Goal: Answer question/provide support

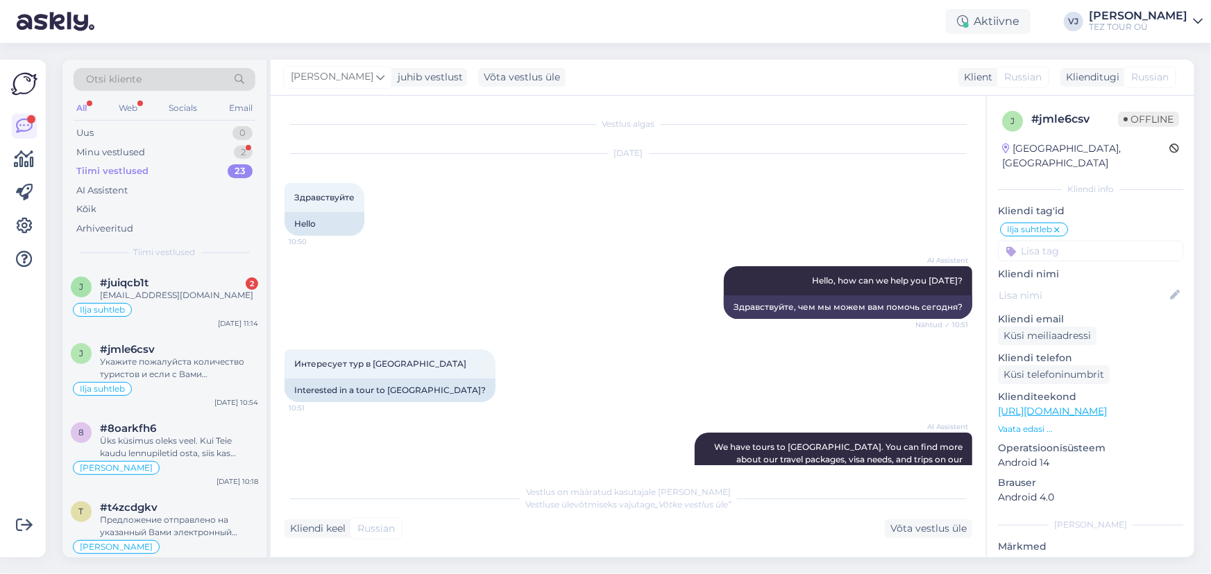
scroll to position [911, 0]
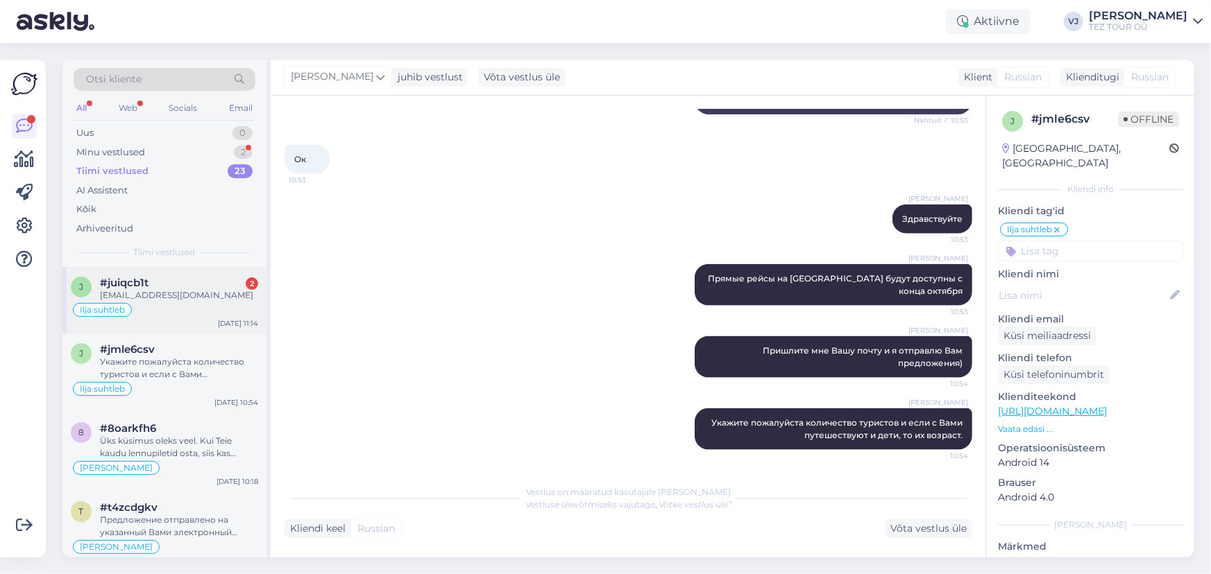
click at [187, 300] on div "[EMAIL_ADDRESS][DOMAIN_NAME]" at bounding box center [179, 295] width 158 height 12
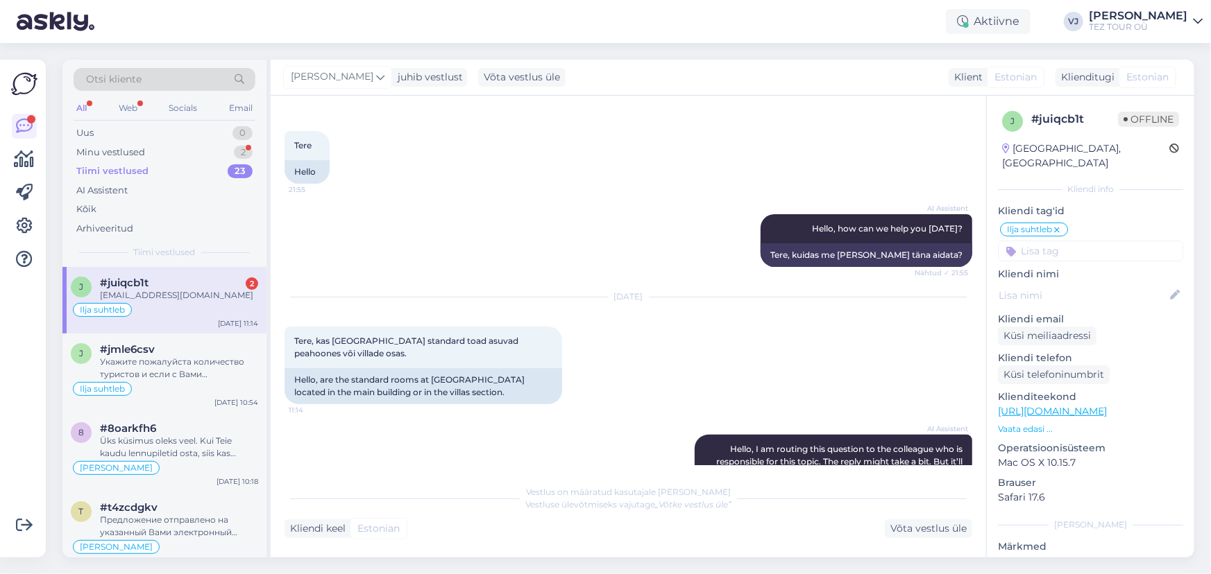
scroll to position [51, 0]
click at [142, 144] on div "Minu vestlused 2" at bounding box center [165, 152] width 182 height 19
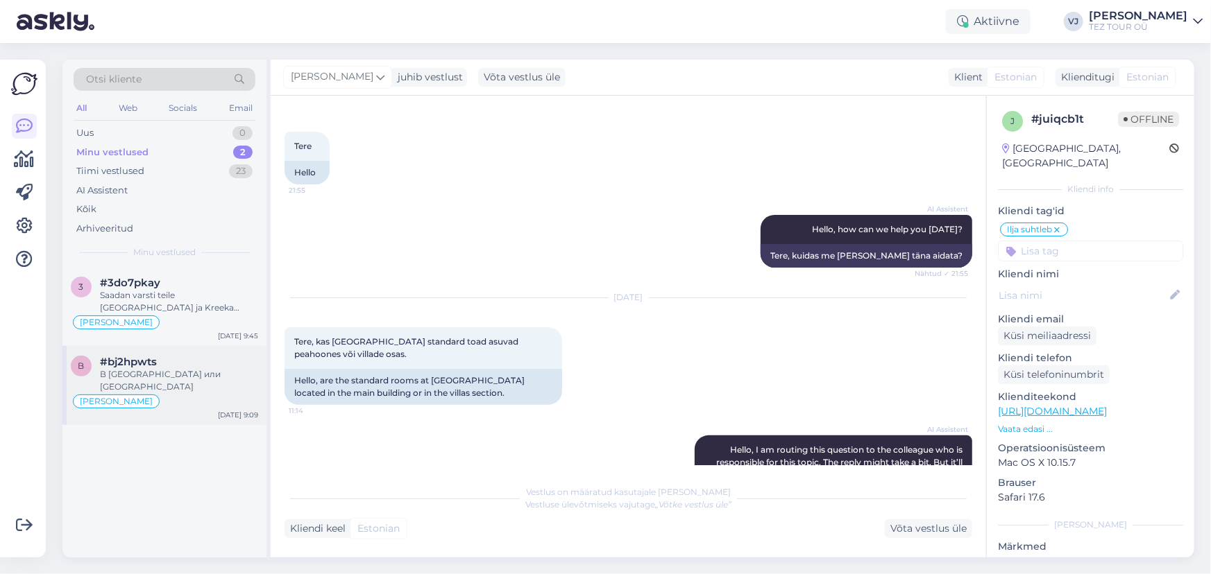
click at [164, 375] on div "В [GEOGRAPHIC_DATA] или [GEOGRAPHIC_DATA]" at bounding box center [179, 380] width 158 height 25
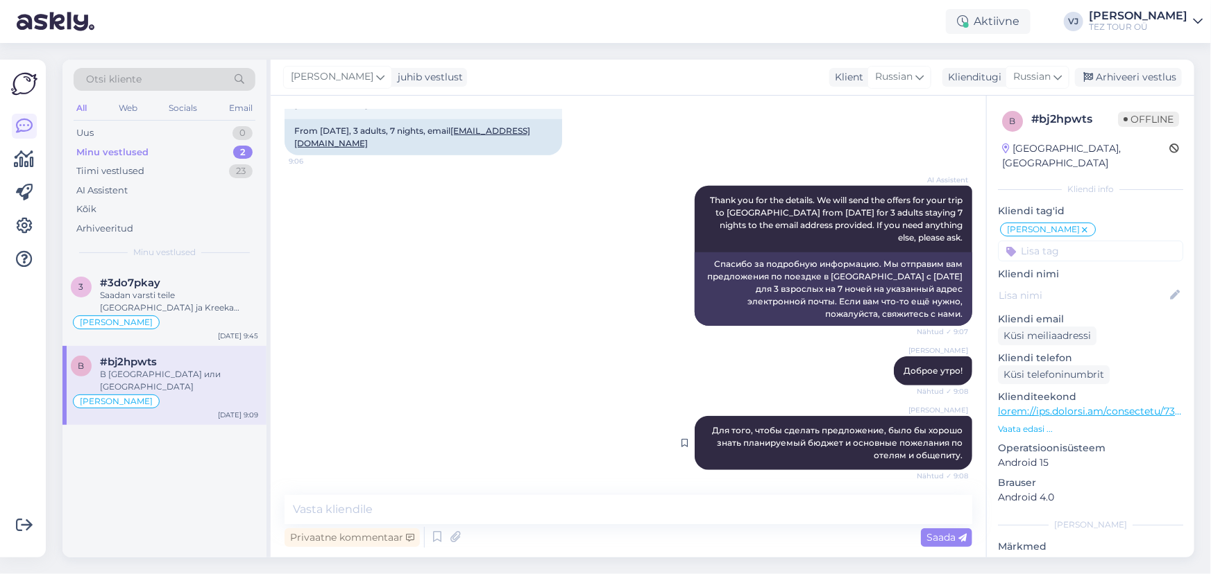
scroll to position [662, 0]
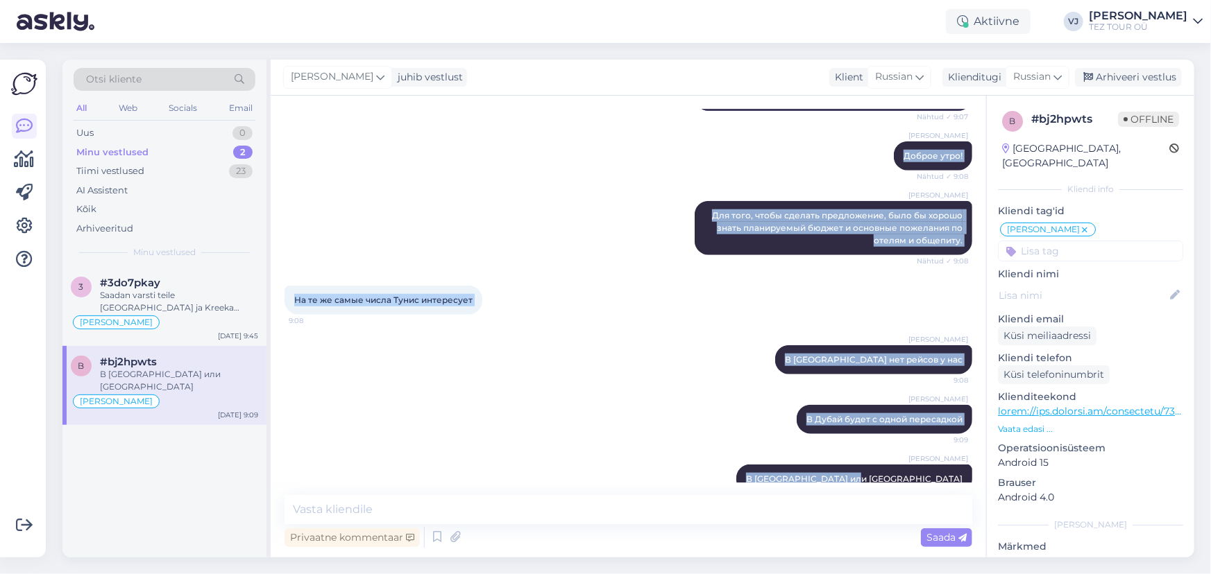
drag, startPoint x: 296, startPoint y: 193, endPoint x: 971, endPoint y: 457, distance: 725.6
click at [971, 457] on div "Vestlus algas Sep 18 2025 Здравствуйте,в дубай есть Путевки второй половине окт…" at bounding box center [634, 296] width 700 height 373
copy div "Здравствуйте,в дубай есть Путевки второй половине октября? 9:03 Hello, are ther…"
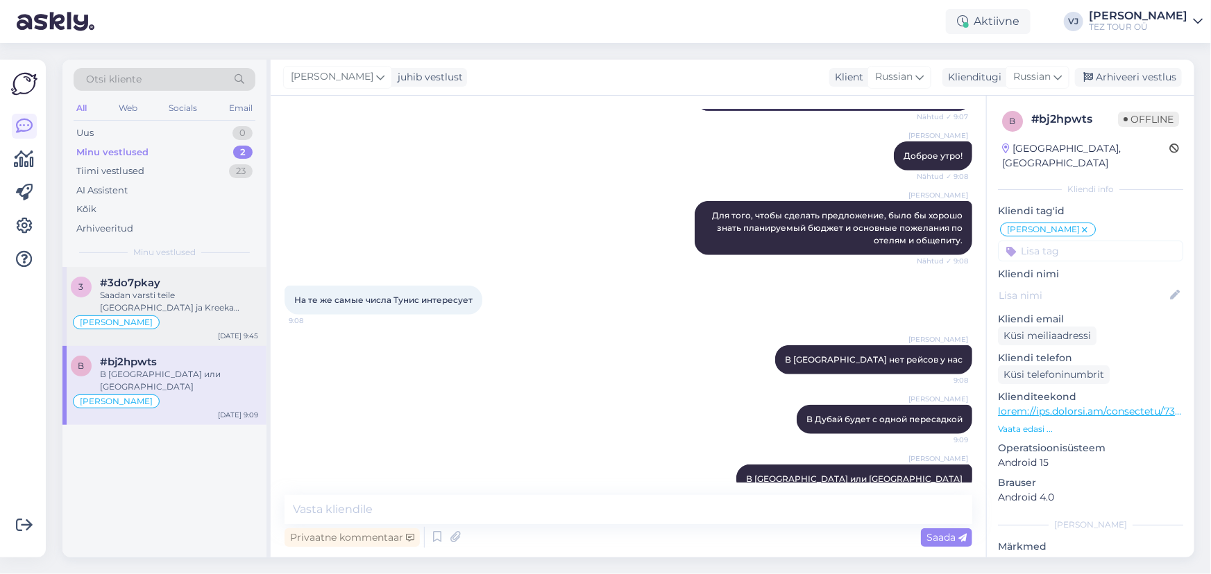
click at [204, 282] on div "#3do7pkay" at bounding box center [179, 283] width 158 height 12
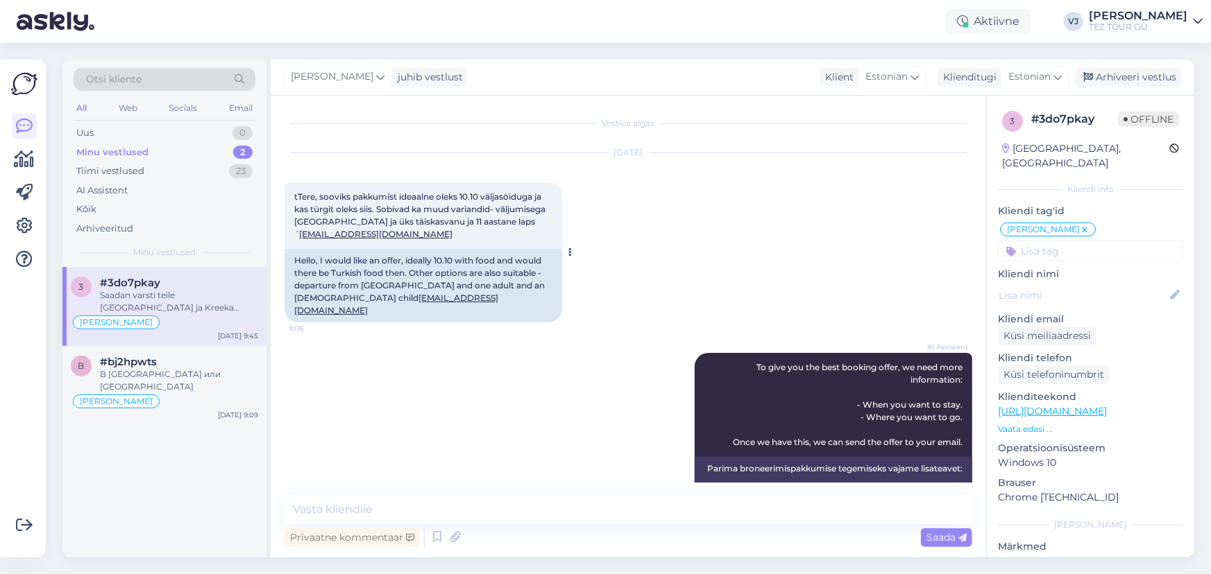
scroll to position [0, 0]
drag, startPoint x: 410, startPoint y: 301, endPoint x: 324, endPoint y: 304, distance: 86.1
click at [283, 308] on div "Vestlus algas Sep 18 2025 tTere, sooviks pakkumist ideaalne oleks 10.10 väljasö…" at bounding box center [628, 327] width 715 height 462
copy link "[EMAIL_ADDRESS][DOMAIN_NAME]"
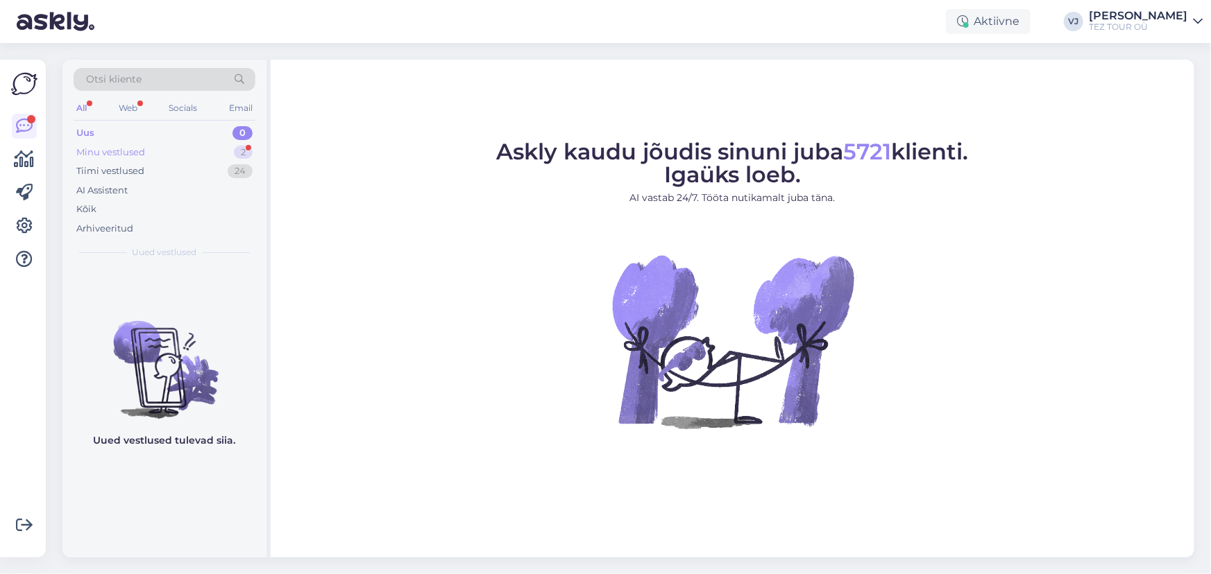
click at [188, 155] on div "Minu vestlused 2" at bounding box center [165, 152] width 182 height 19
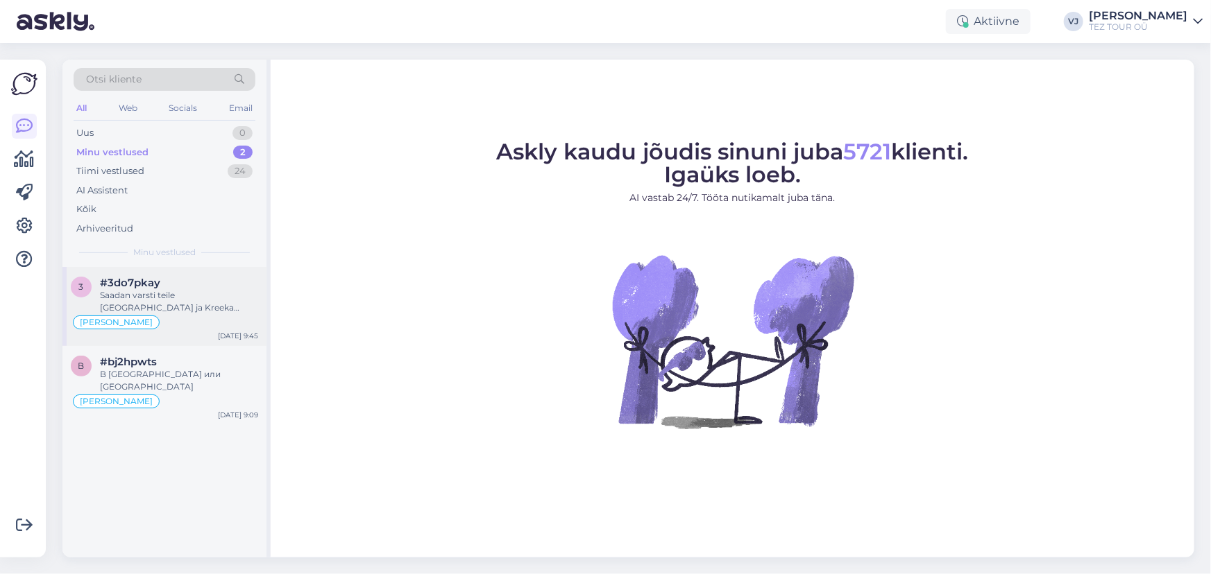
click at [198, 327] on div "[PERSON_NAME]" at bounding box center [164, 322] width 187 height 17
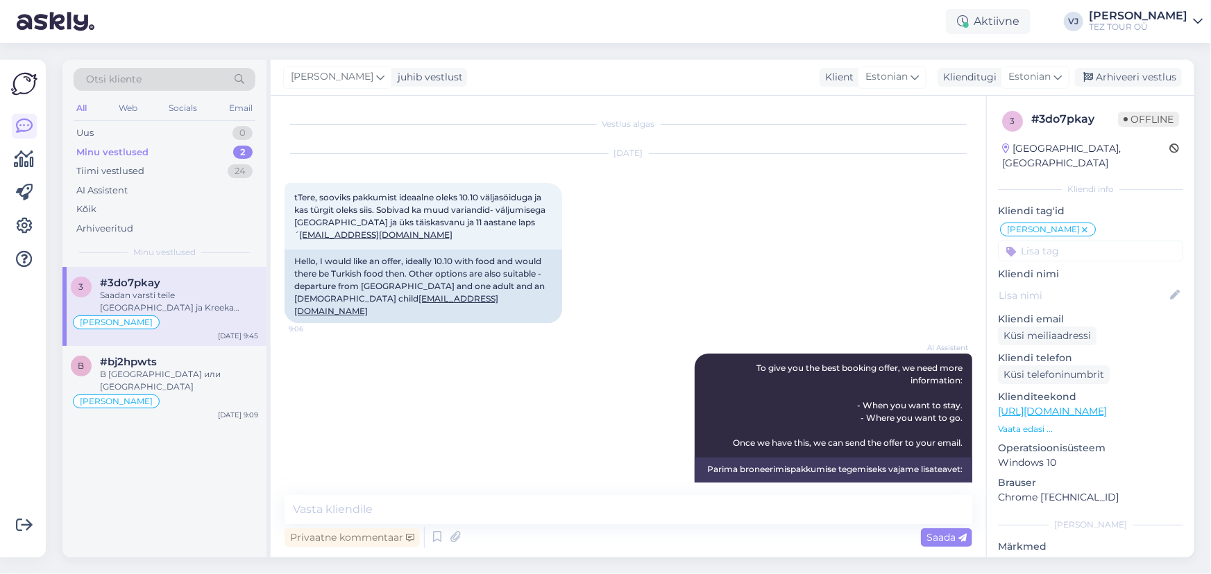
scroll to position [461, 0]
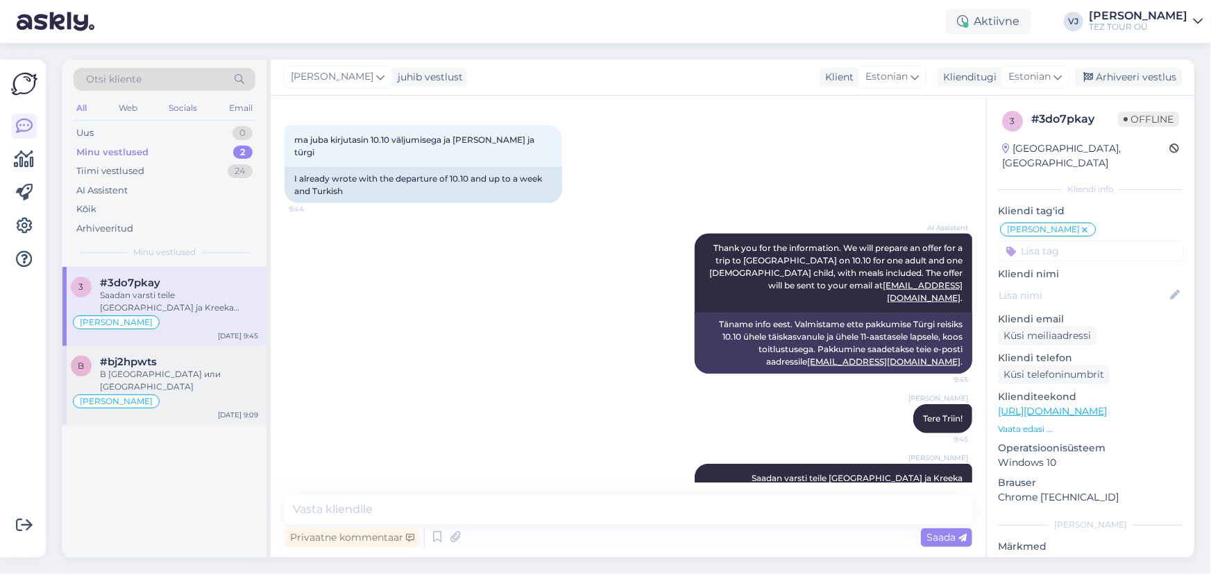
click at [197, 379] on div "В [GEOGRAPHIC_DATA] или [GEOGRAPHIC_DATA]" at bounding box center [179, 380] width 158 height 25
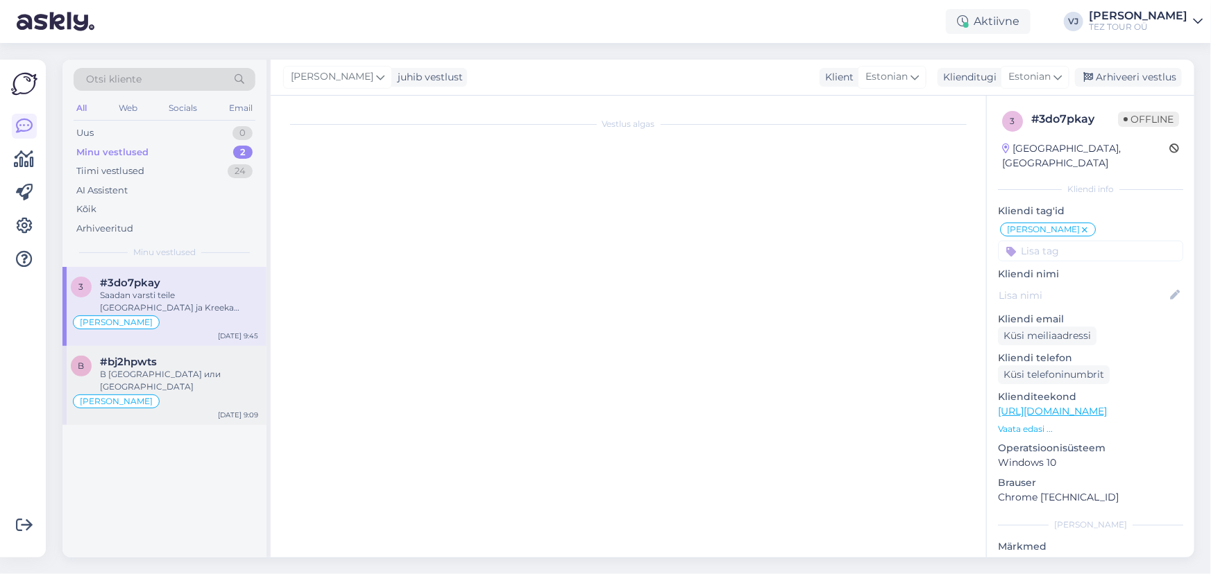
scroll to position [663, 0]
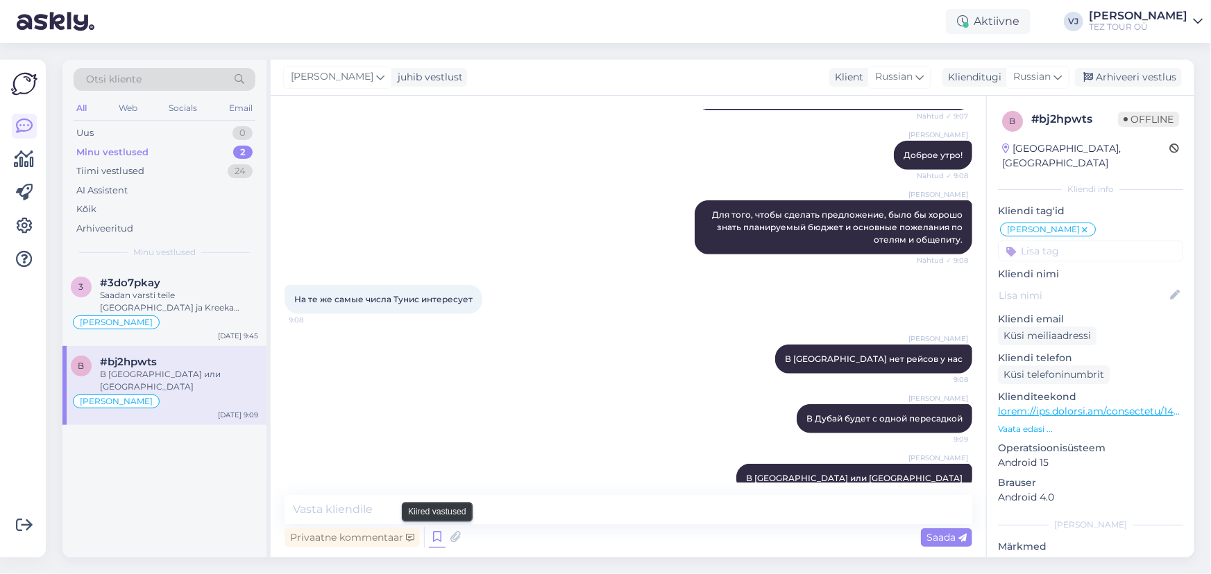
click at [430, 541] on icon at bounding box center [437, 537] width 17 height 21
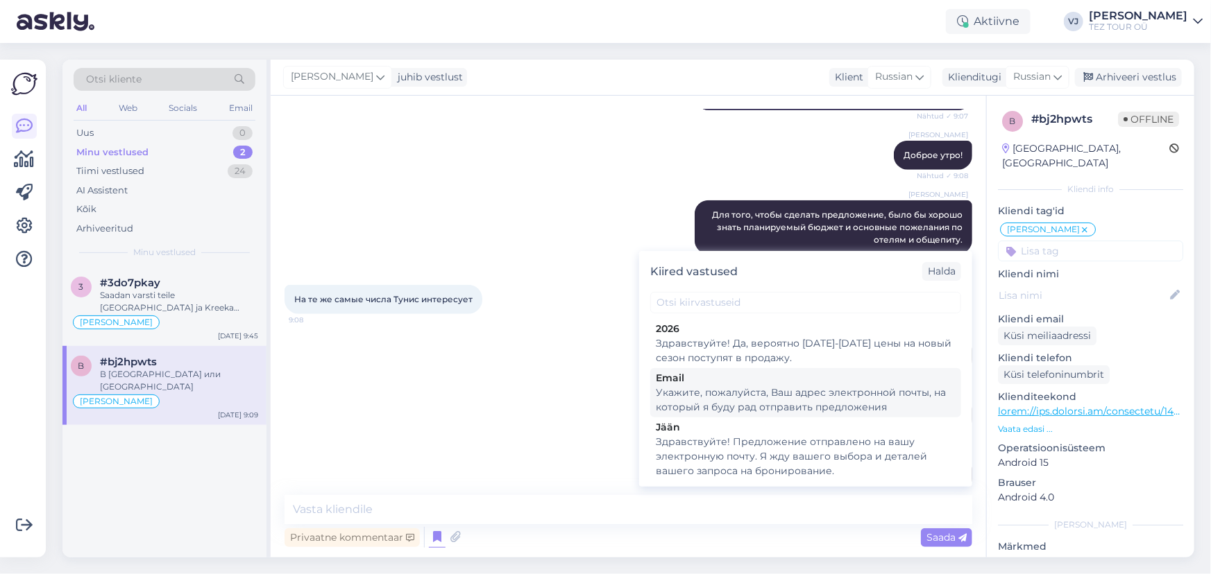
click at [814, 416] on div "Email Укажите, пожалуйста, Ваш адрес электронной почты, на который я буду рад о…" at bounding box center [805, 392] width 311 height 49
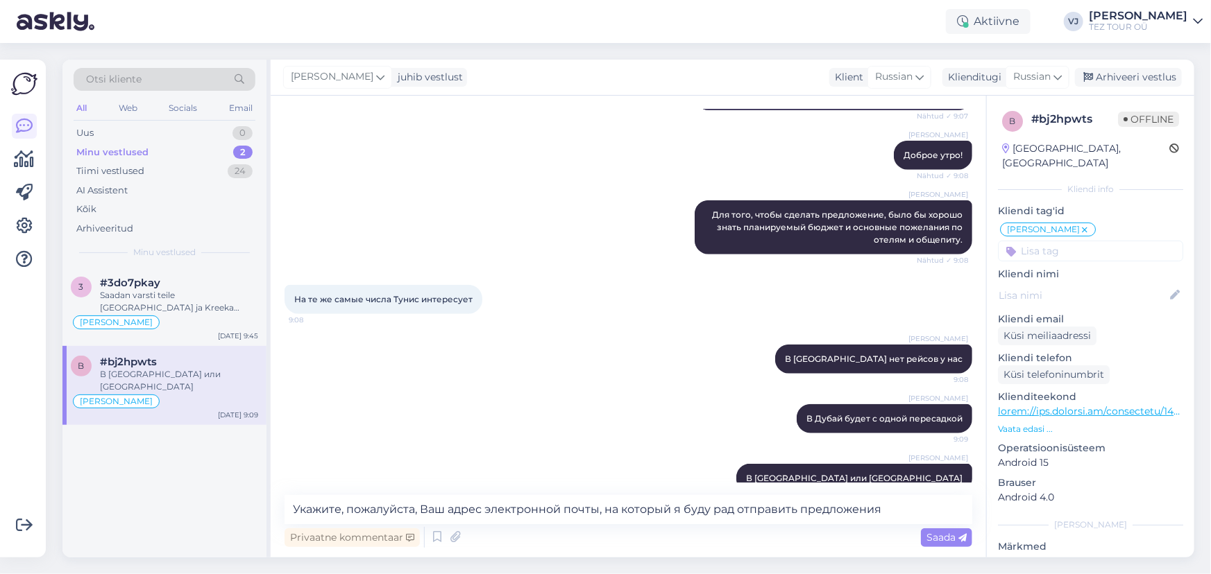
type textarea "Укажите, пожалуйста, Ваш адрес электронной почты, на который я буду рад отправи…"
drag, startPoint x: 946, startPoint y: 506, endPoint x: 92, endPoint y: 505, distance: 854.0
click at [92, 505] on div "Otsi kliente All Web Socials Email Uus 0 Minu vestlused 2 Tiimi vestlused 24 AI…" at bounding box center [627, 309] width 1131 height 498
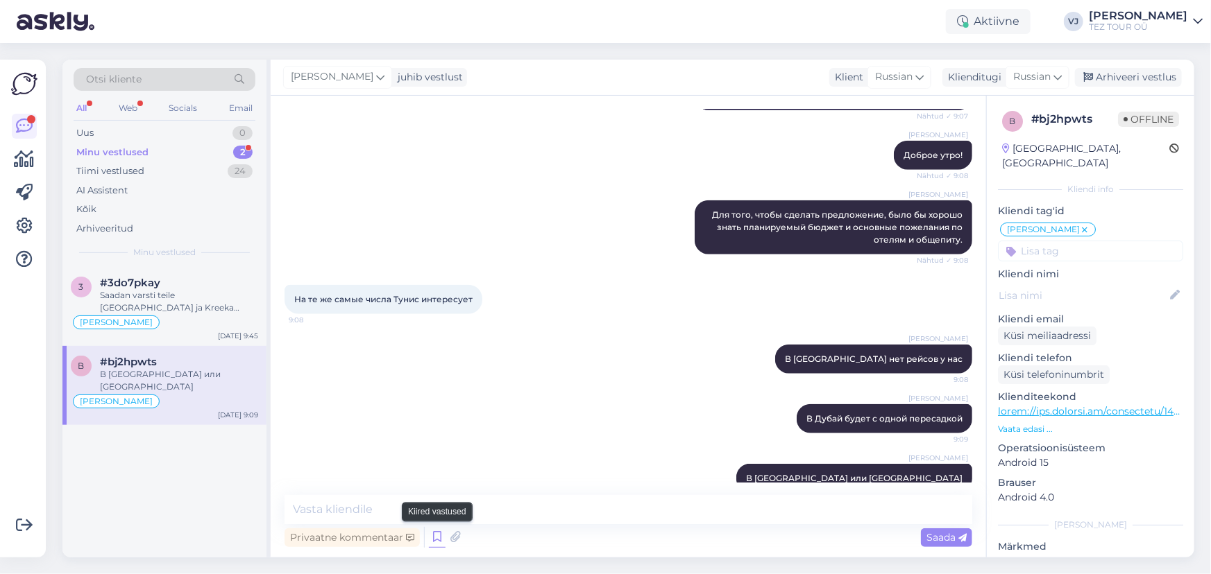
click at [437, 541] on icon at bounding box center [437, 537] width 17 height 21
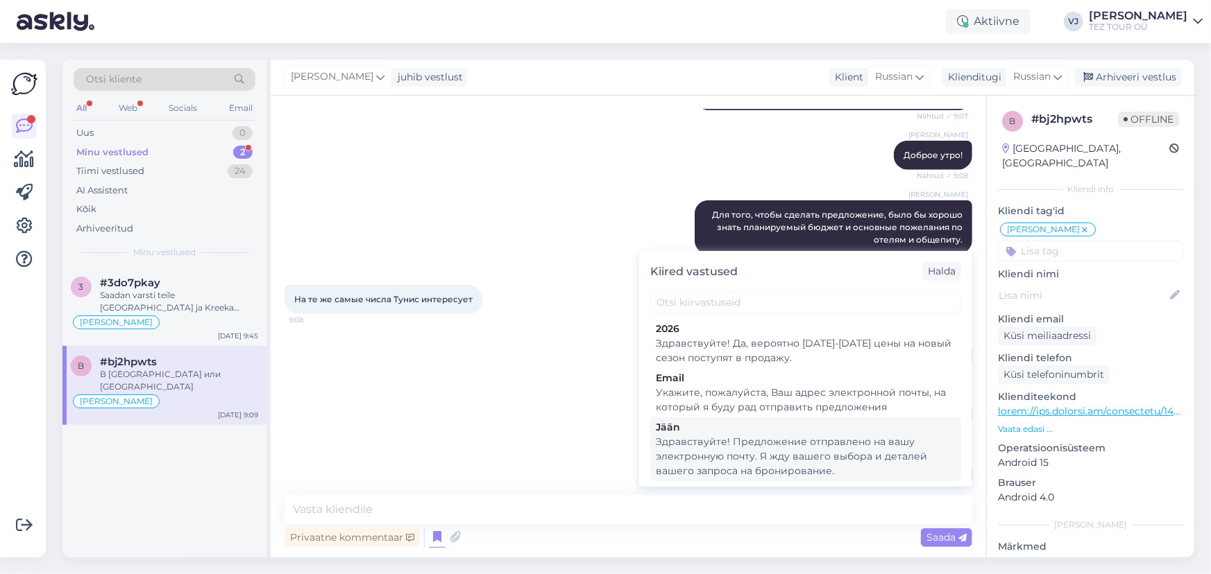
click at [841, 452] on div "Здравствуйте! Предложение отправлено на вашу электронную почту. Я жду вашего вы…" at bounding box center [806, 457] width 300 height 44
type textarea "Здравствуйте! Предложение отправлено на вашу электронную почту. Я жду вашего вы…"
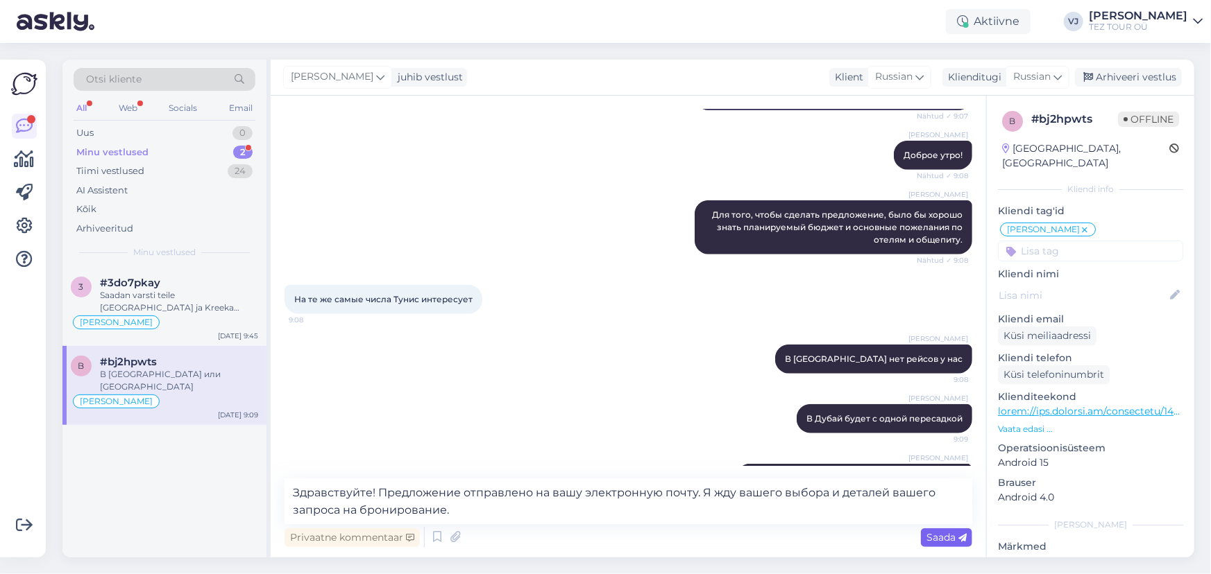
click at [940, 536] on span "Saada" at bounding box center [946, 537] width 40 height 12
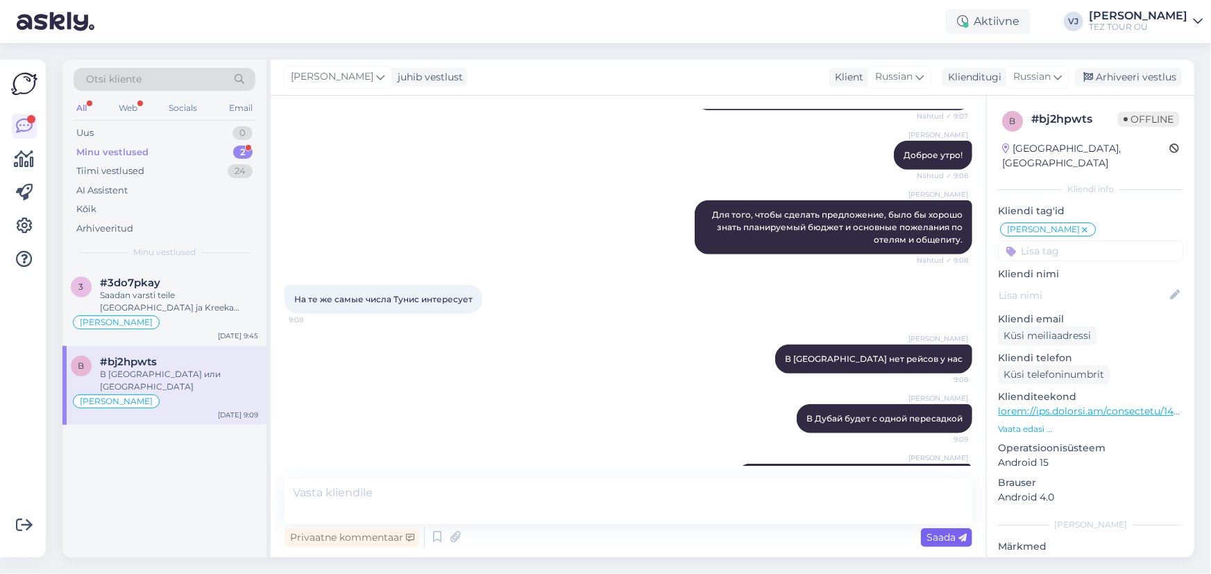
scroll to position [747, 0]
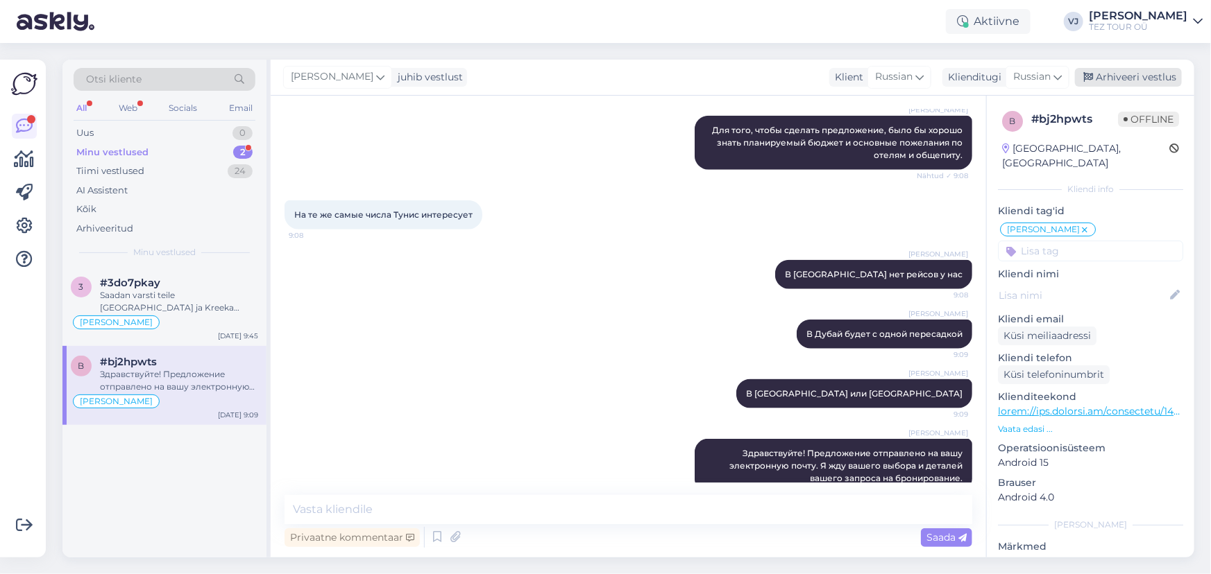
click at [1152, 83] on div "Arhiveeri vestlus" at bounding box center [1128, 77] width 107 height 19
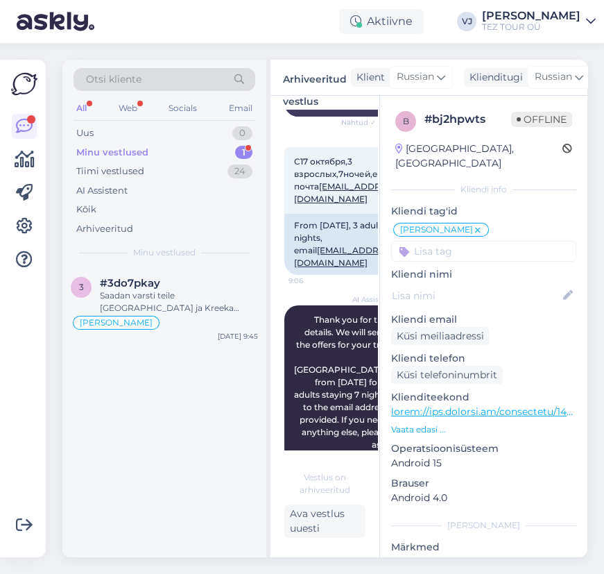
scroll to position [1587, 0]
